Goal: Entertainment & Leisure: Consume media (video, audio)

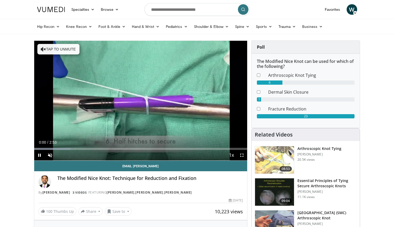
scroll to position [24, 0]
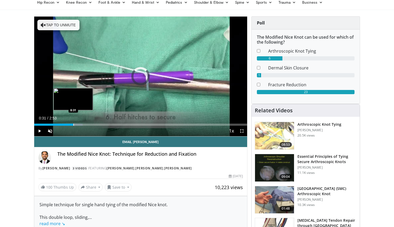
click at [73, 125] on div "Progress Bar" at bounding box center [73, 125] width 1 height 2
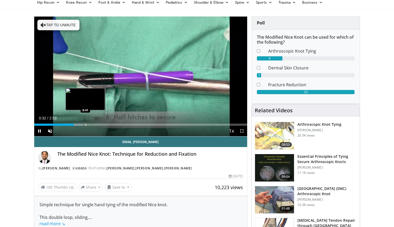
click at [85, 124] on div "Progress Bar" at bounding box center [85, 125] width 1 height 2
click at [91, 124] on div "Progress Bar" at bounding box center [90, 125] width 1 height 2
click at [97, 124] on div "Progress Bar" at bounding box center [97, 125] width 1 height 2
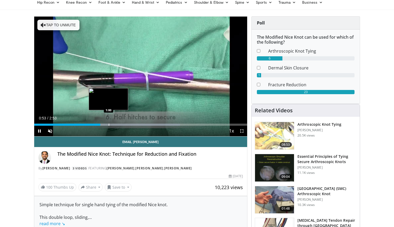
click at [109, 124] on div "Progress Bar" at bounding box center [109, 125] width 1 height 2
click at [119, 125] on div "Progress Bar" at bounding box center [119, 125] width 1 height 2
click at [111, 124] on div "Progress Bar" at bounding box center [111, 125] width 1 height 2
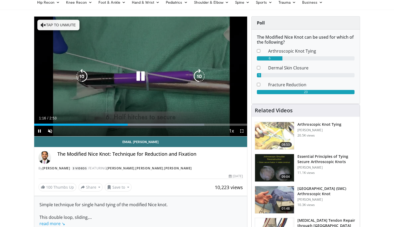
click at [143, 78] on icon "Video Player" at bounding box center [140, 76] width 15 height 15
